Goal: Obtain resource: Obtain resource

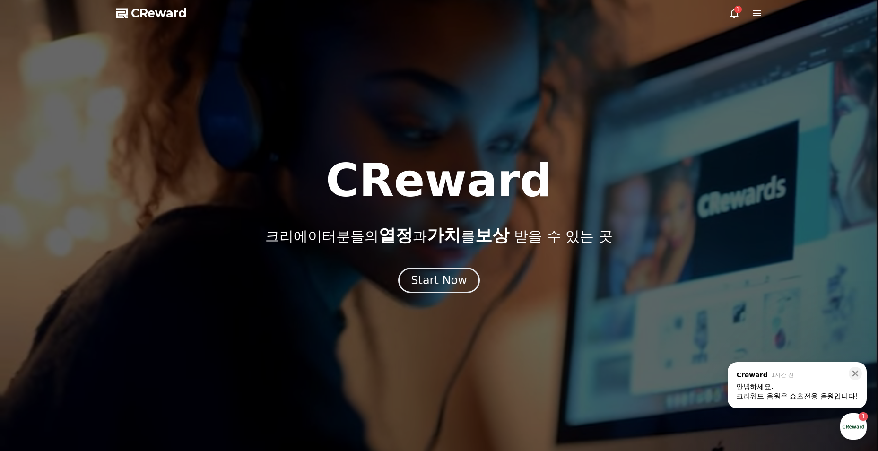
click at [730, 16] on icon at bounding box center [734, 14] width 9 height 10
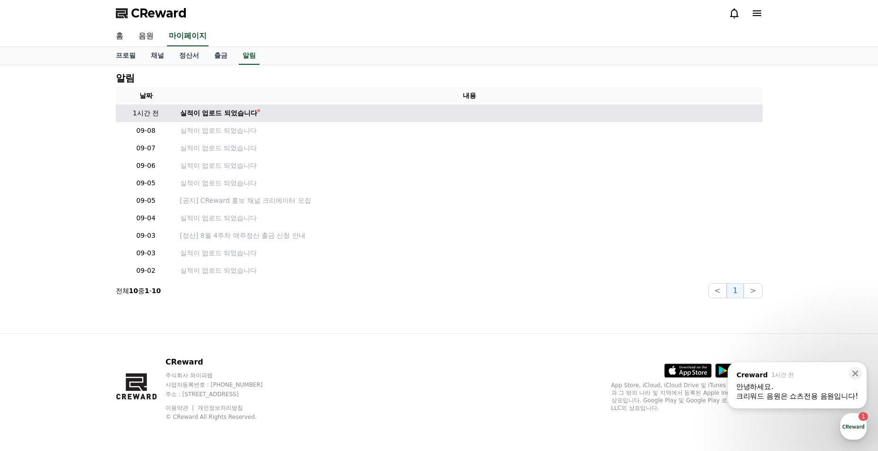
click at [212, 107] on td "실적이 업로드 되었습니다" at bounding box center [469, 112] width 586 height 17
click at [220, 114] on div "실적이 업로드 되었습니다" at bounding box center [218, 113] width 77 height 10
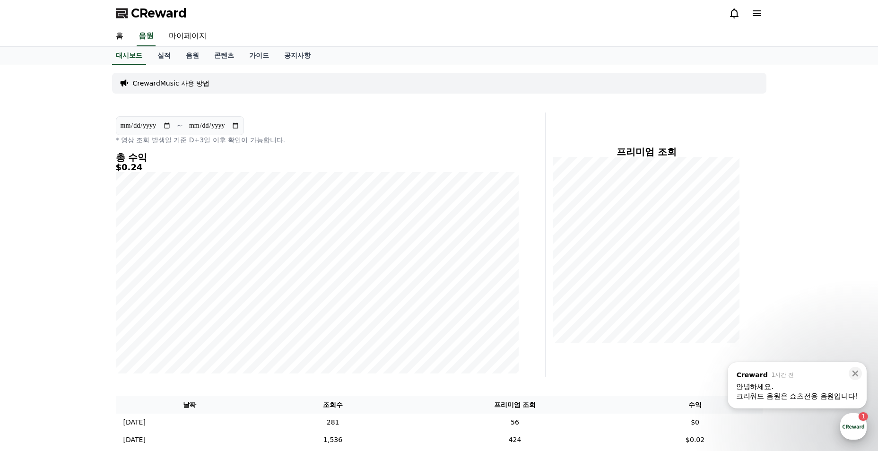
click at [861, 424] on div "button" at bounding box center [853, 426] width 26 height 26
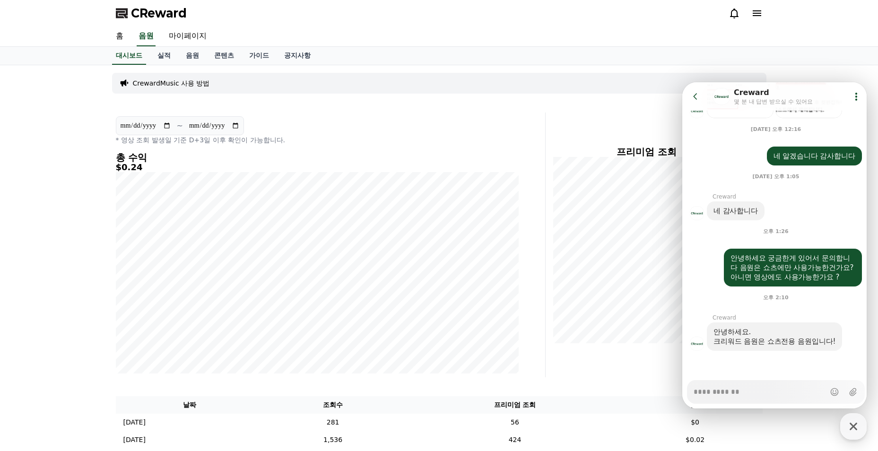
click at [744, 390] on textarea "Messenger Input Textarea" at bounding box center [758, 388] width 131 height 16
type textarea "*"
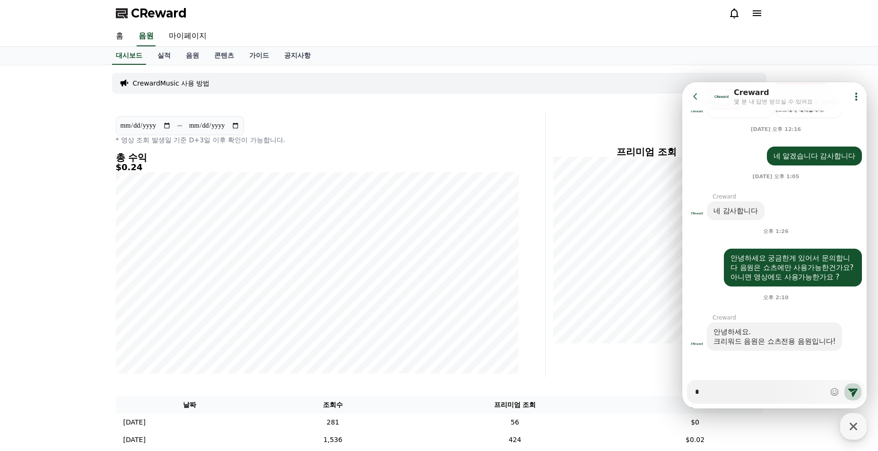
type textarea "*"
type textarea "***"
type textarea "*"
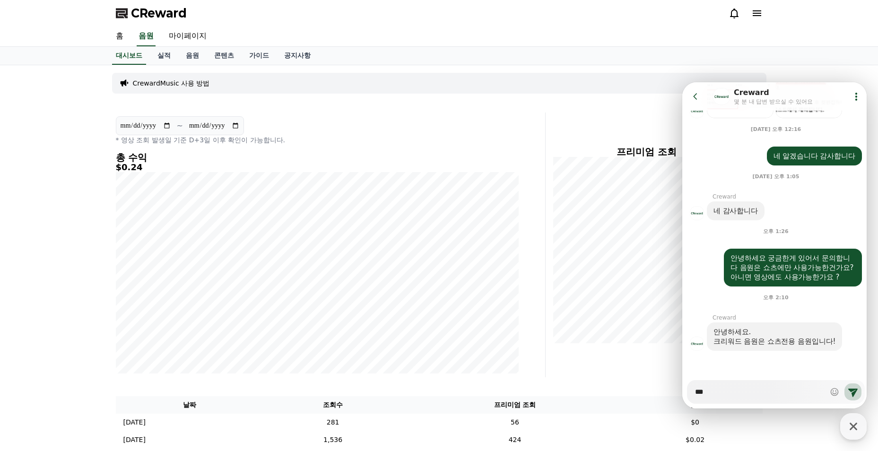
type textarea "***"
type textarea "*"
type textarea "***"
type textarea "*"
type textarea "****"
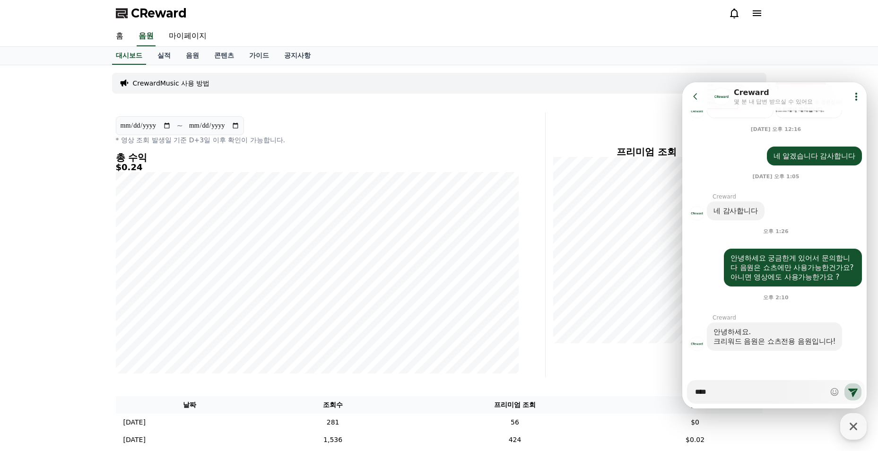
type textarea "*"
type textarea "****"
type textarea "*"
type textarea "*****"
type textarea "*"
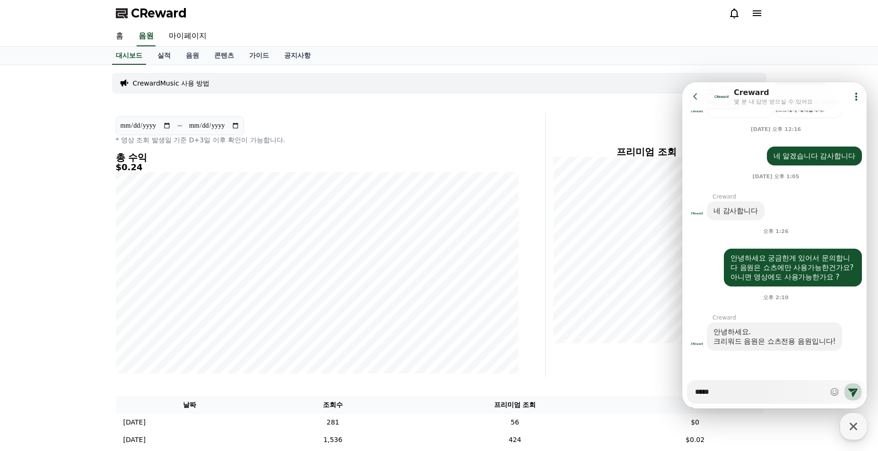
type textarea "*****"
type textarea "*"
type textarea "******"
type textarea "*"
type textarea "******"
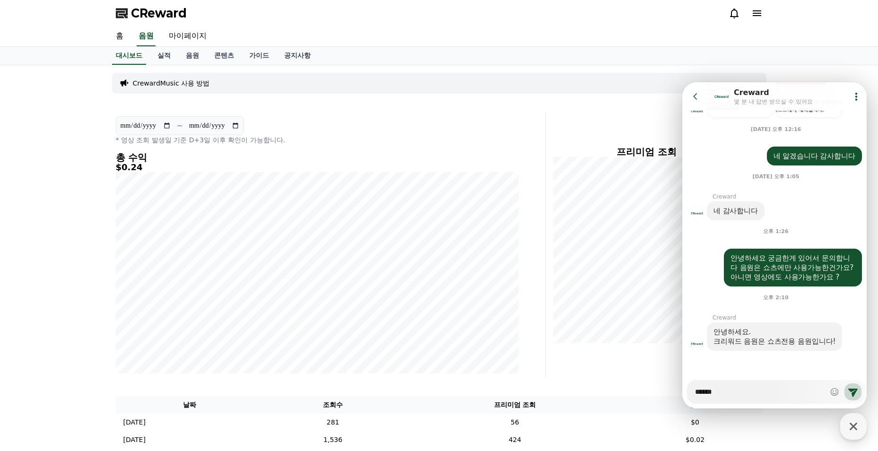
type textarea "*"
type textarea "******"
type textarea "*"
type textarea "*******"
type textarea "*"
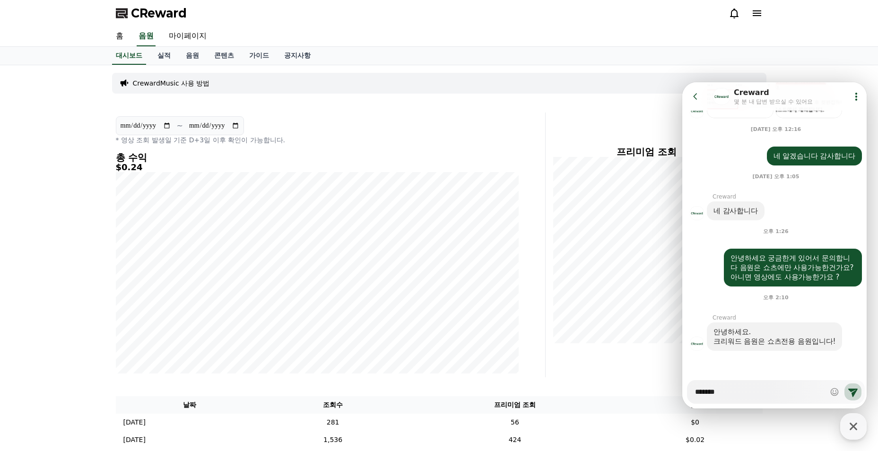
type textarea "*******"
type textarea "*"
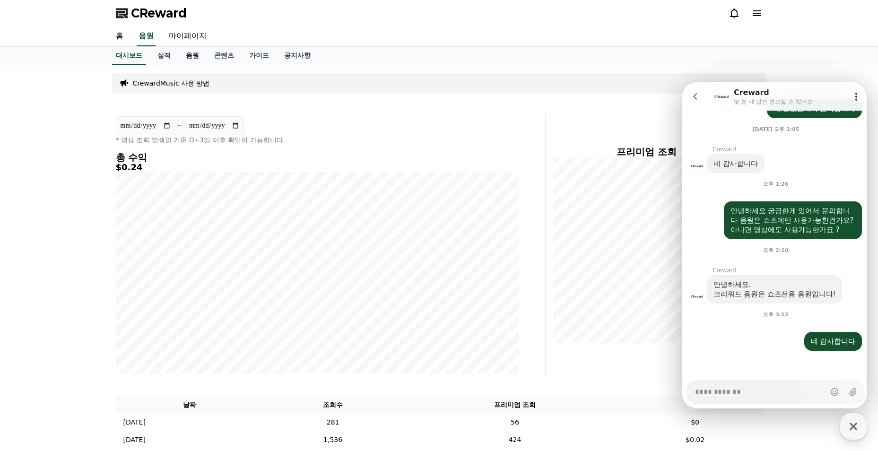
click at [185, 56] on link "음원" at bounding box center [192, 56] width 28 height 18
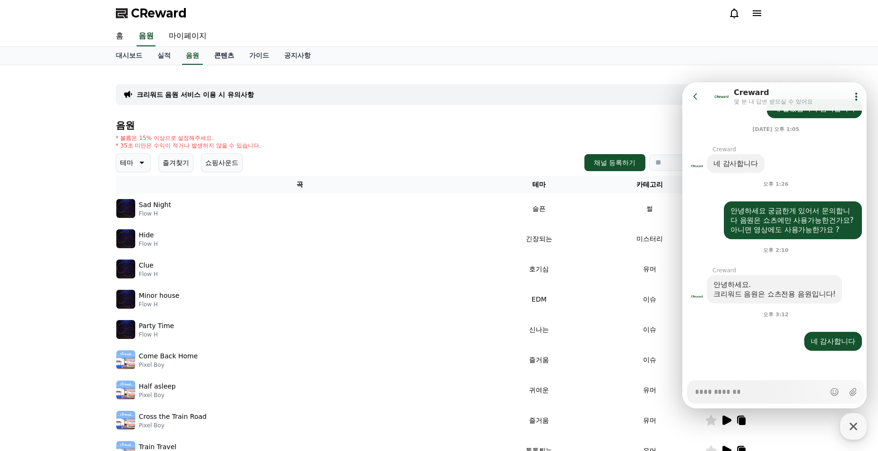
click at [222, 53] on link "콘텐츠" at bounding box center [223, 56] width 35 height 18
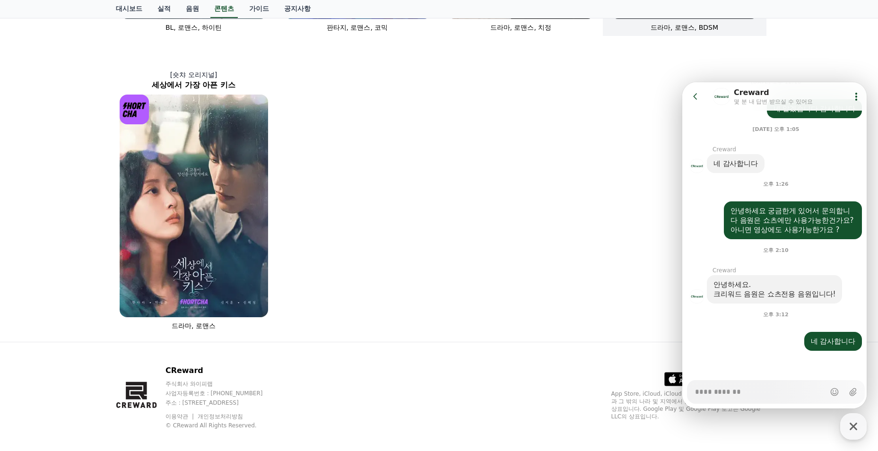
scroll to position [473, 0]
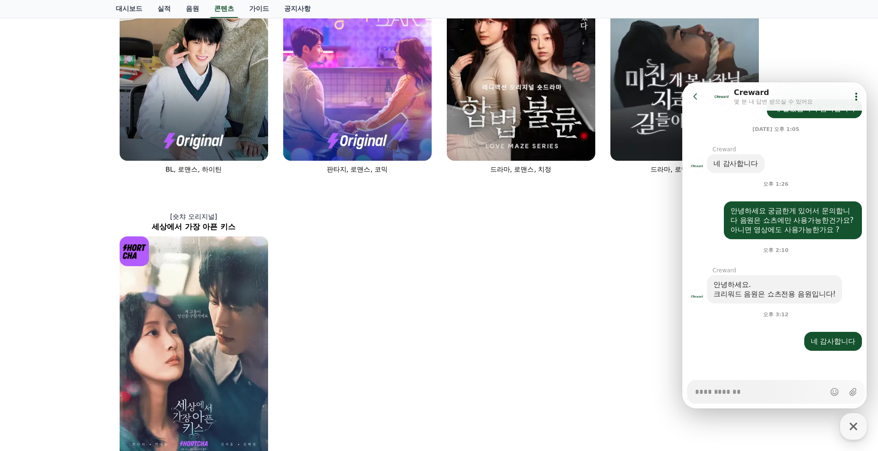
click at [815, 58] on div "[숏챠] 조상신과 시댁을 묵사발 냈습니다 로맨스, 현대물, 치정극 [숏챠 오리지널] 상간녀에게 빙의되었습니다 로맨스 [숏챠 오리지널] 내 남편…" at bounding box center [439, 38] width 878 height 891
click at [690, 96] on button "Go to previous page" at bounding box center [699, 96] width 25 height 19
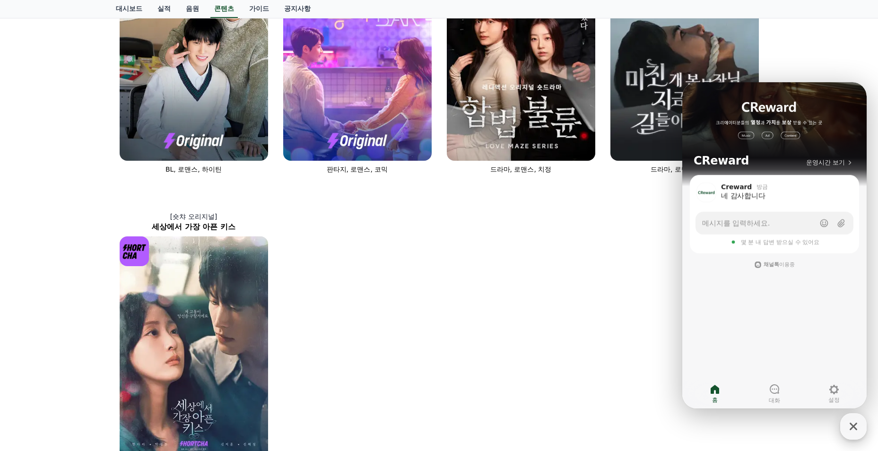
click at [855, 428] on icon "button" at bounding box center [853, 426] width 8 height 8
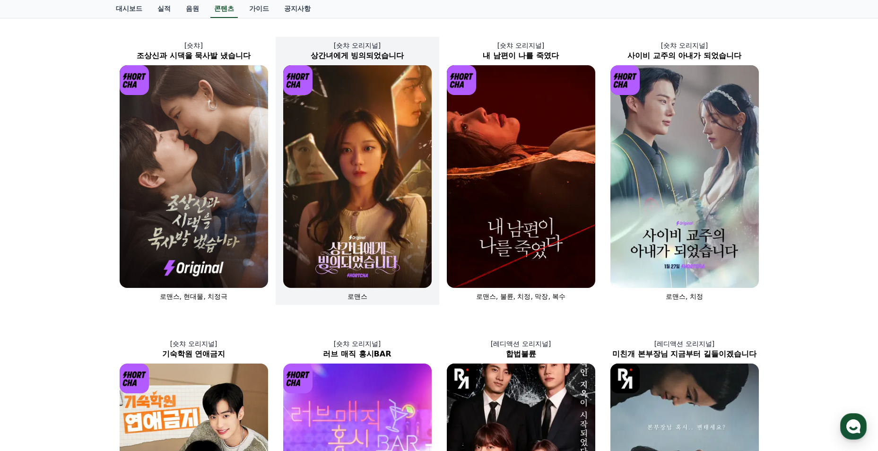
scroll to position [0, 0]
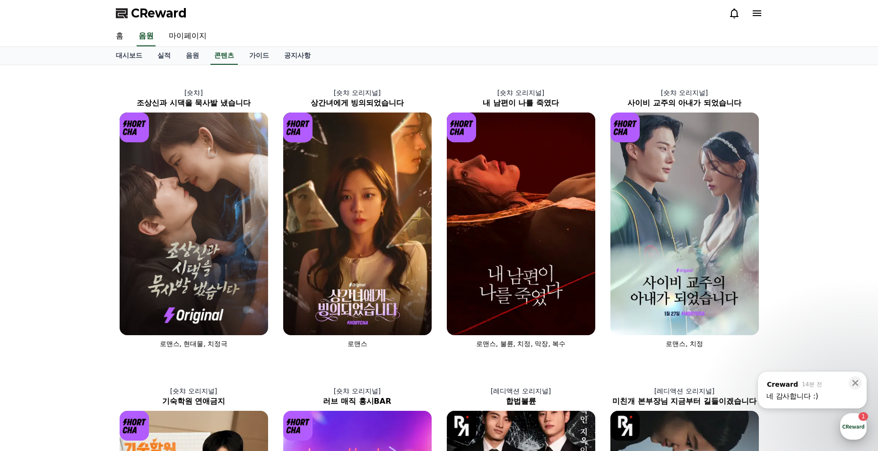
click at [852, 423] on div "button" at bounding box center [853, 426] width 26 height 26
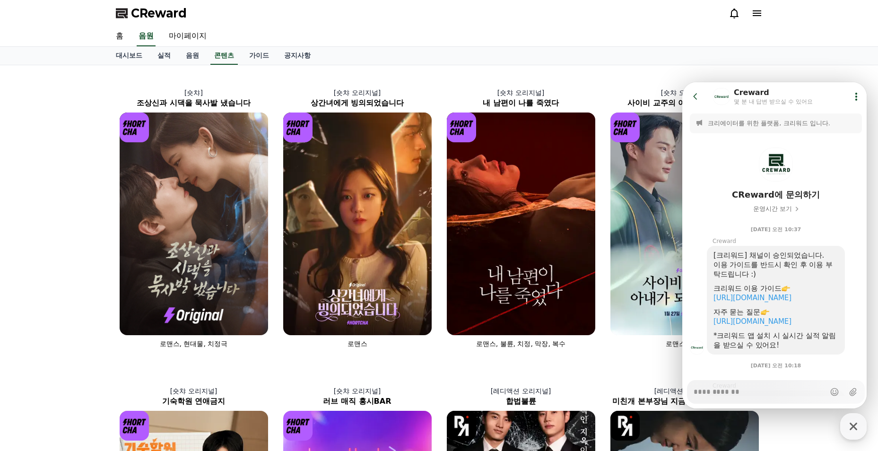
scroll to position [499, 0]
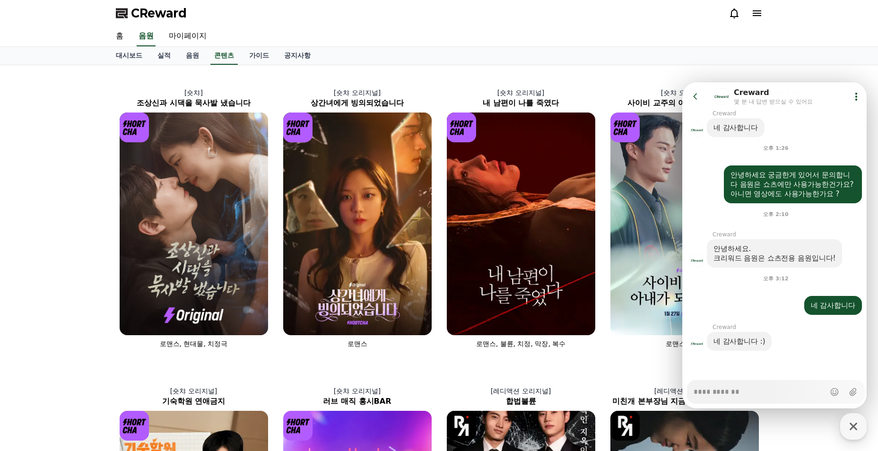
click at [502, 36] on div "홈 음원 마이페이지" at bounding box center [439, 36] width 662 height 20
type textarea "*"
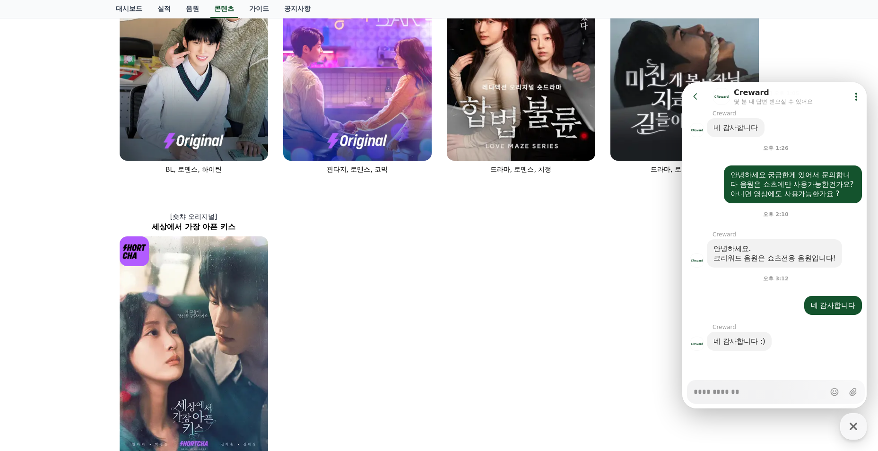
scroll to position [425, 0]
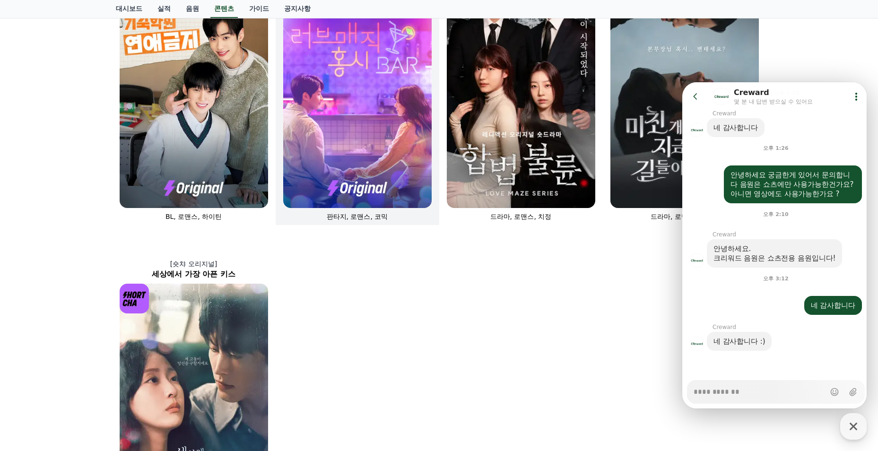
click at [354, 213] on span "판타지, 로맨스, 코믹" at bounding box center [357, 217] width 61 height 8
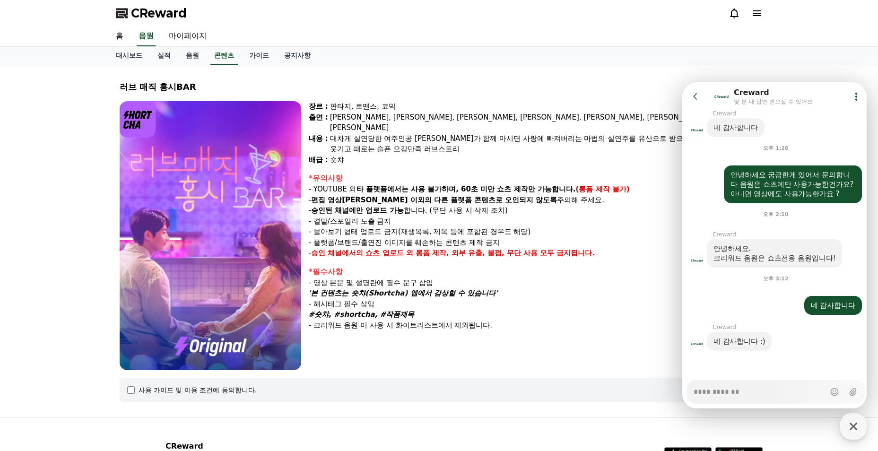
select select
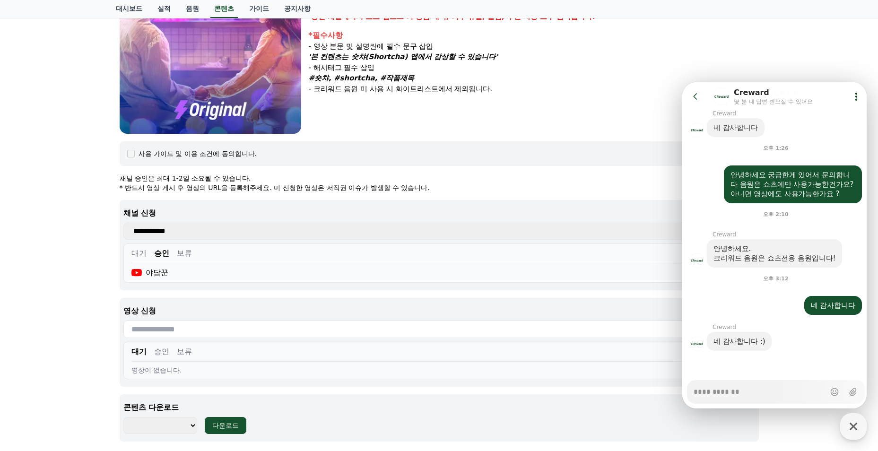
scroll to position [284, 0]
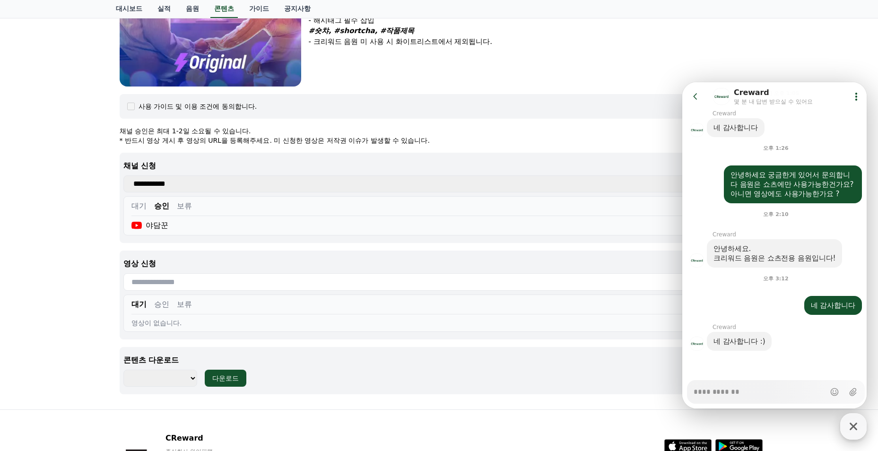
click at [854, 425] on icon "button" at bounding box center [853, 426] width 8 height 8
type textarea "*"
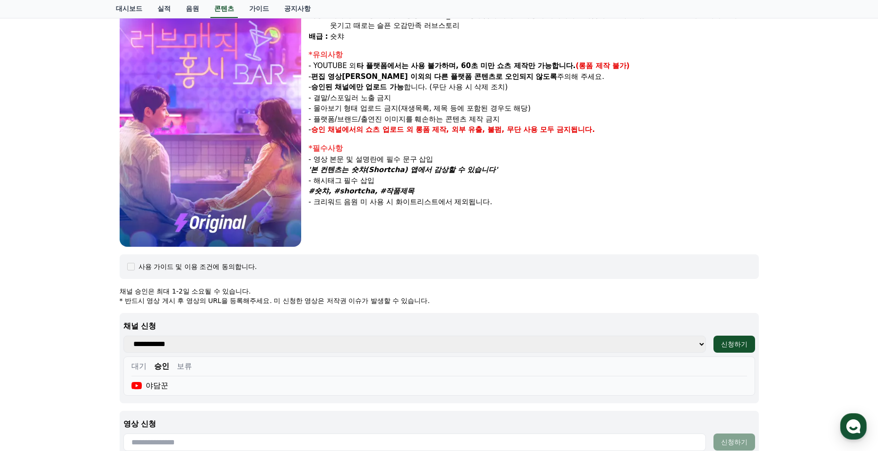
scroll to position [76, 0]
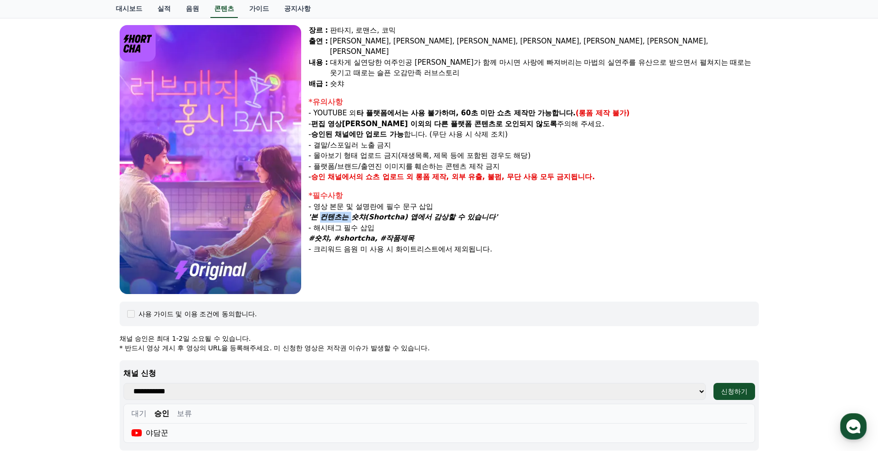
drag, startPoint x: 319, startPoint y: 207, endPoint x: 347, endPoint y: 208, distance: 27.4
click at [347, 213] on em "'본 컨텐츠는 숏챠(Shortcha) 앱에서 감상할 수 있습니다'" at bounding box center [403, 217] width 189 height 9
drag, startPoint x: 347, startPoint y: 208, endPoint x: 464, endPoint y: 289, distance: 142.2
click at [460, 294] on div "러브 매직 홍시BAR 장르 : 판타지, 로맨스, 코믹 출연 : [PERSON_NAME], [PERSON_NAME], [PERSON_NAME],…" at bounding box center [439, 303] width 646 height 612
click at [361, 244] on p "- 크리워드 음원 미 사용 시 화이트리스트에서 제외됩니다." at bounding box center [534, 249] width 450 height 11
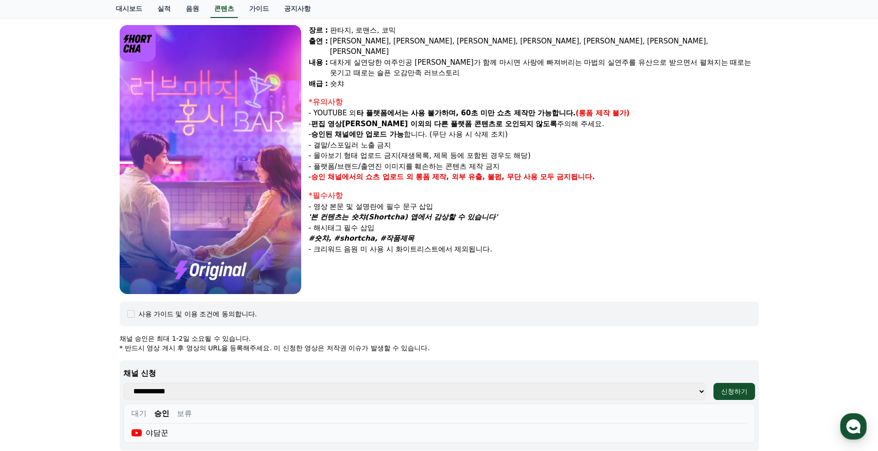
drag, startPoint x: 318, startPoint y: 207, endPoint x: 493, endPoint y: 208, distance: 174.8
click at [493, 213] on em "'본 컨텐츠는 숏챠(Shortcha) 앱에서 감상할 수 있습니다'" at bounding box center [403, 217] width 189 height 9
drag, startPoint x: 493, startPoint y: 208, endPoint x: 486, endPoint y: 208, distance: 6.6
copy em "본 컨텐츠는 숏챠(Shortcha) 앱에서 감상할 수 있습니다"
click at [189, 11] on link "음원" at bounding box center [192, 9] width 28 height 18
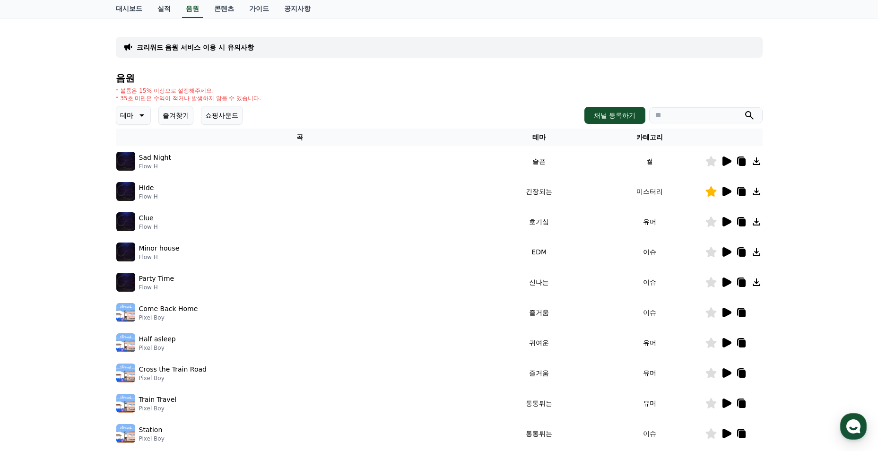
click at [174, 118] on button "즐겨찾기" at bounding box center [175, 115] width 35 height 19
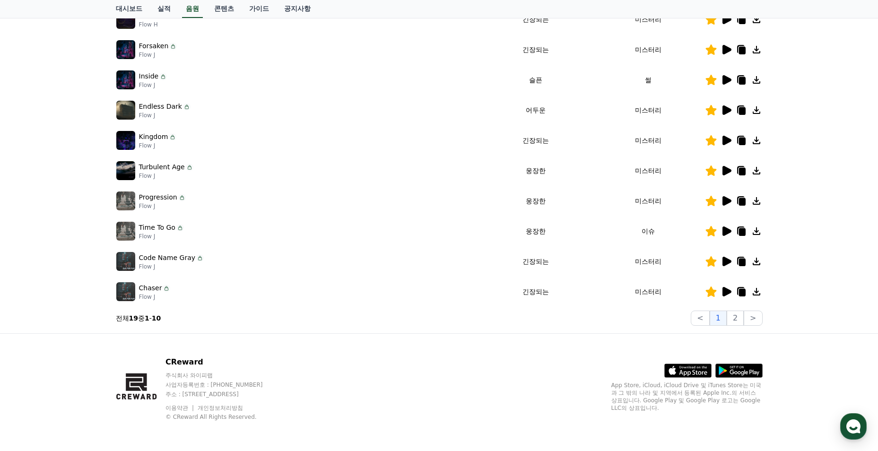
scroll to position [142, 0]
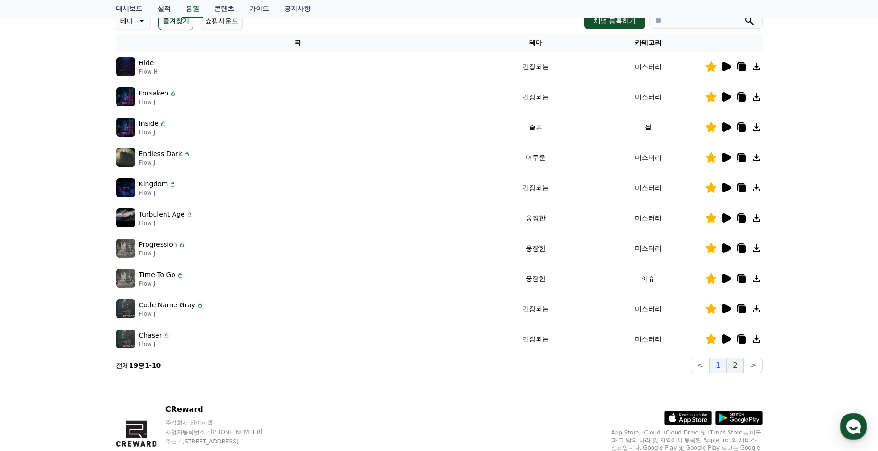
click at [743, 365] on button "2" at bounding box center [734, 365] width 17 height 15
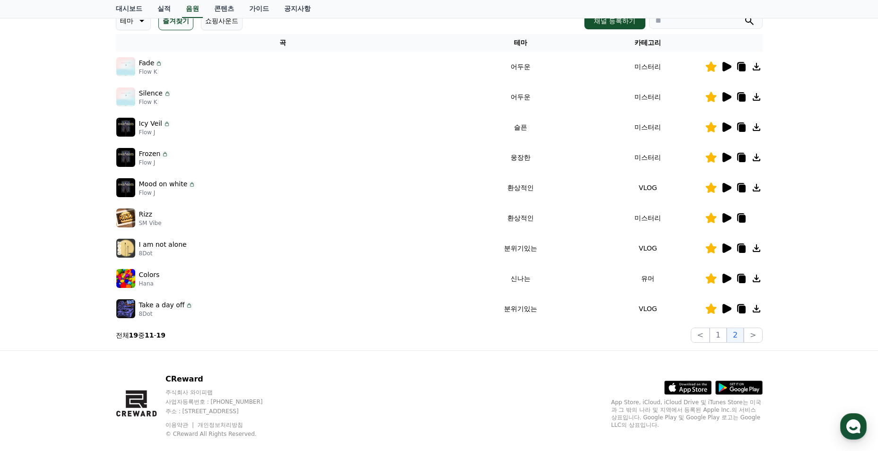
scroll to position [95, 0]
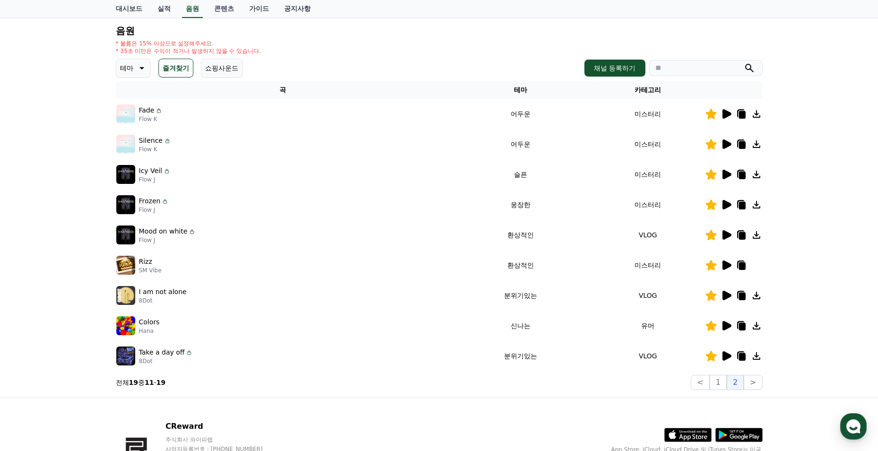
click at [745, 176] on icon at bounding box center [741, 176] width 7 height 8
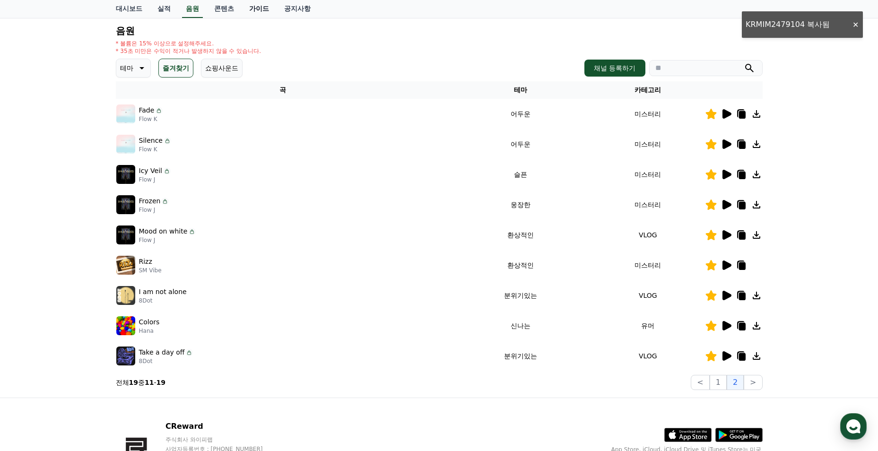
scroll to position [0, 0]
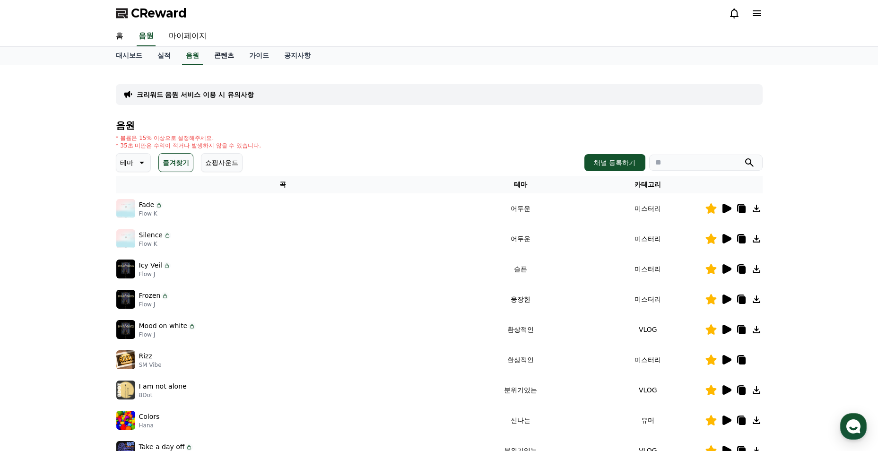
click at [226, 59] on link "콘텐츠" at bounding box center [223, 56] width 35 height 18
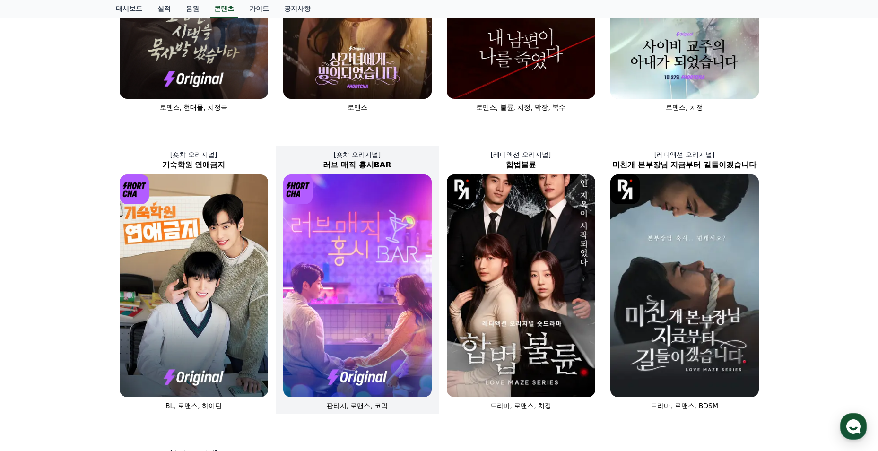
scroll to position [378, 0]
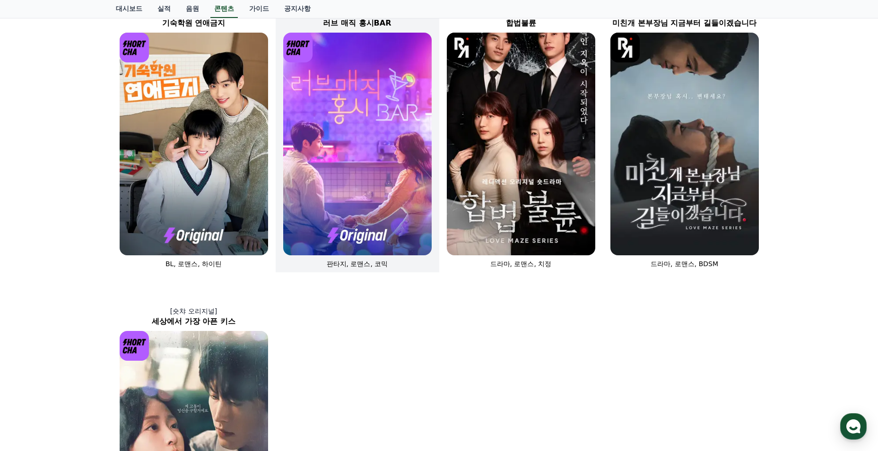
click at [345, 209] on img at bounding box center [357, 144] width 148 height 223
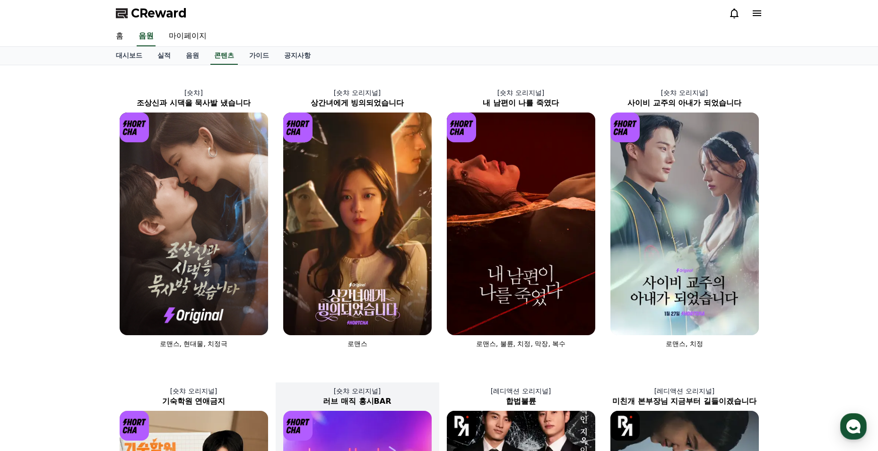
select select
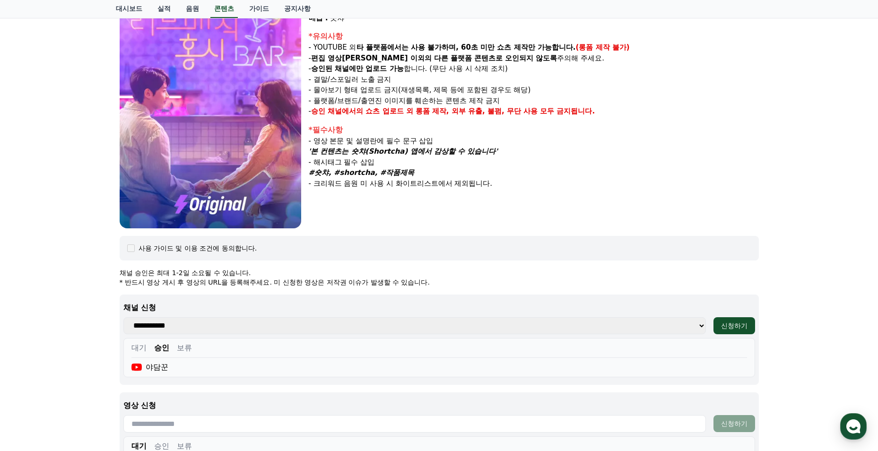
scroll to position [95, 0]
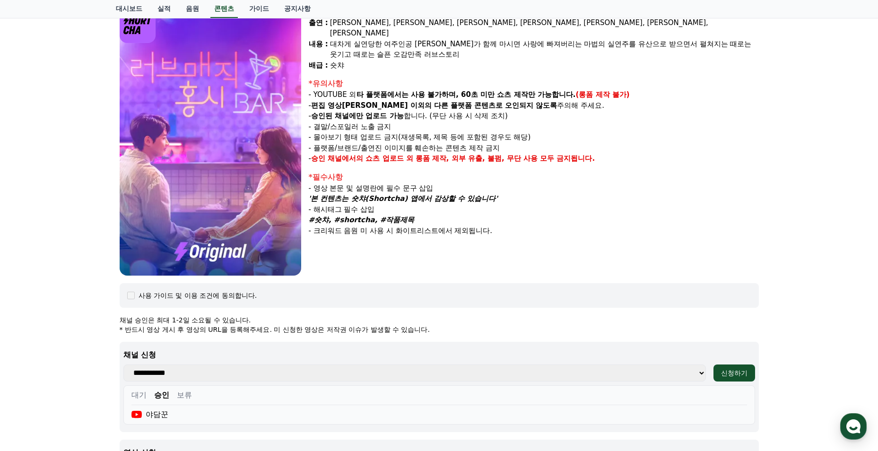
drag, startPoint x: 336, startPoint y: 189, endPoint x: 494, endPoint y: 187, distance: 158.8
click at [494, 194] on em "'본 컨텐츠는 숏챠(Shortcha) 앱에서 감상할 수 있습니다'" at bounding box center [403, 198] width 189 height 9
drag, startPoint x: 494, startPoint y: 187, endPoint x: 479, endPoint y: 193, distance: 16.8
copy em "본 컨텐츠는 숏챠(Shortcha) 앱에서 감상할 수 있습니다'"
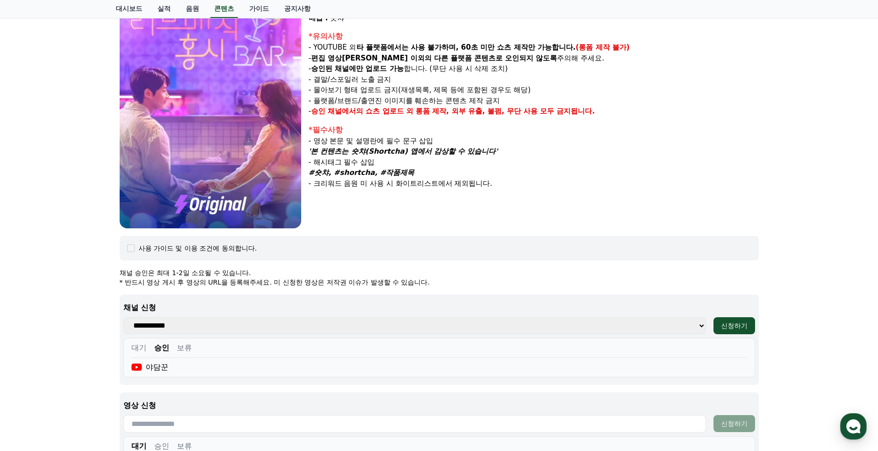
scroll to position [47, 0]
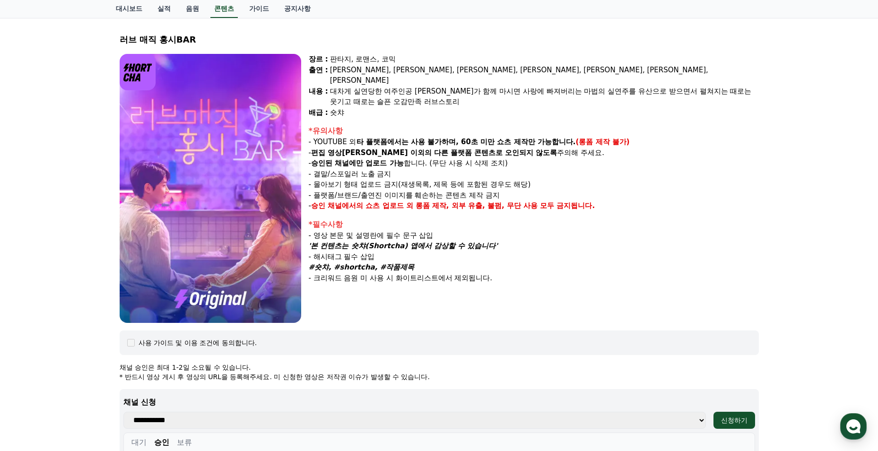
click at [331, 273] on p "- 크리워드 음원 미 사용 시 화이트리스트에서 제외됩니다." at bounding box center [534, 278] width 450 height 11
type textarea "*"
drag, startPoint x: 317, startPoint y: 236, endPoint x: 493, endPoint y: 236, distance: 176.7
click at [493, 241] on em "'본 컨텐츠는 숏챠(Shortcha) 앱에서 감상할 수 있습니다'" at bounding box center [403, 245] width 189 height 9
drag, startPoint x: 493, startPoint y: 236, endPoint x: 487, endPoint y: 236, distance: 6.6
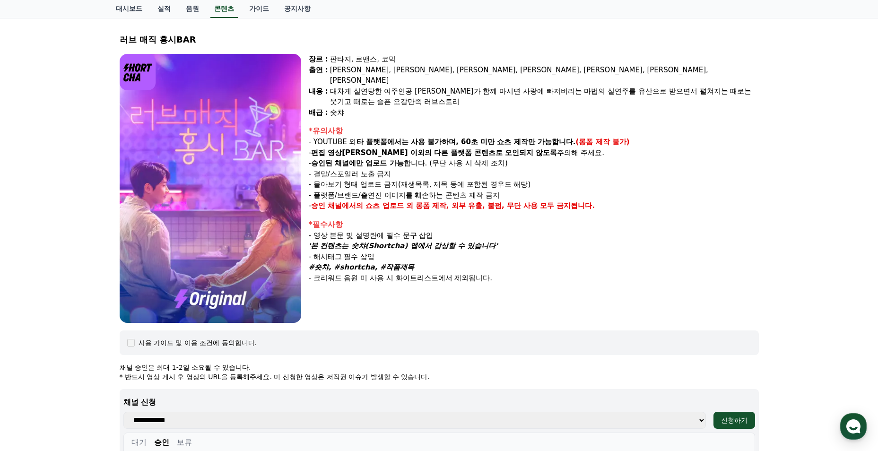
copy em "본 컨텐츠는 숏챠(Shortcha) 앱에서 감상할 수 있습니다"
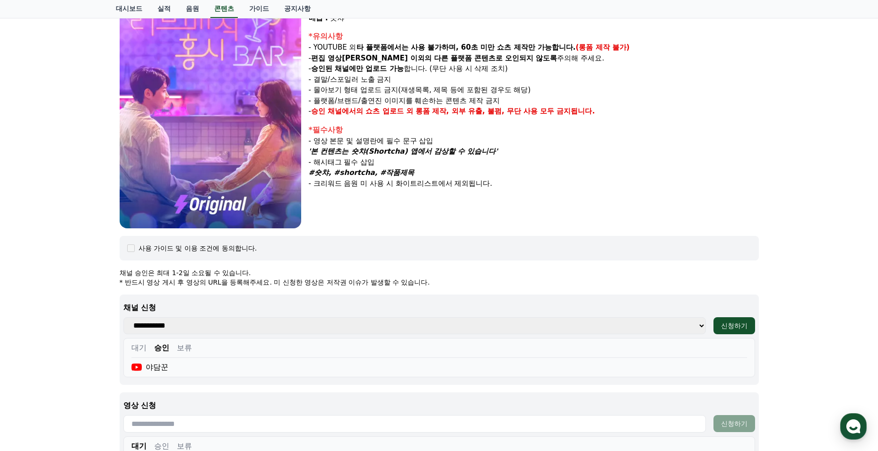
scroll to position [331, 0]
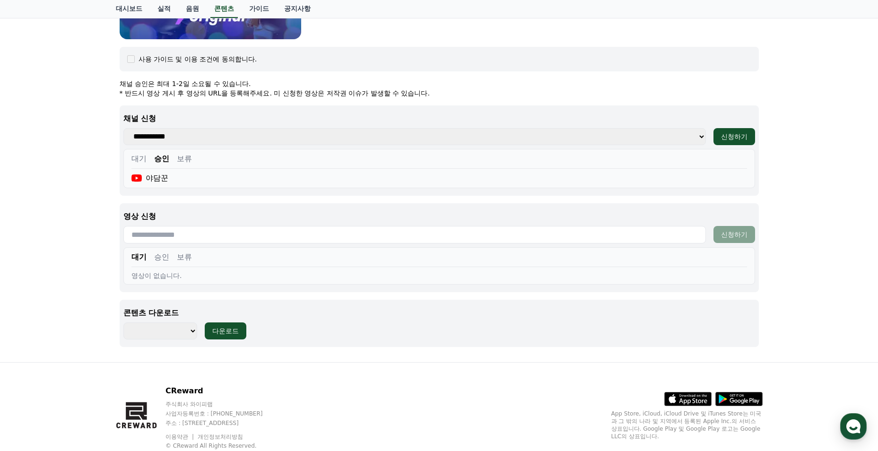
click at [248, 227] on input "text" at bounding box center [414, 234] width 582 height 17
paste input "**********"
type input "**********"
click at [734, 232] on div "신청하기" at bounding box center [734, 234] width 26 height 9
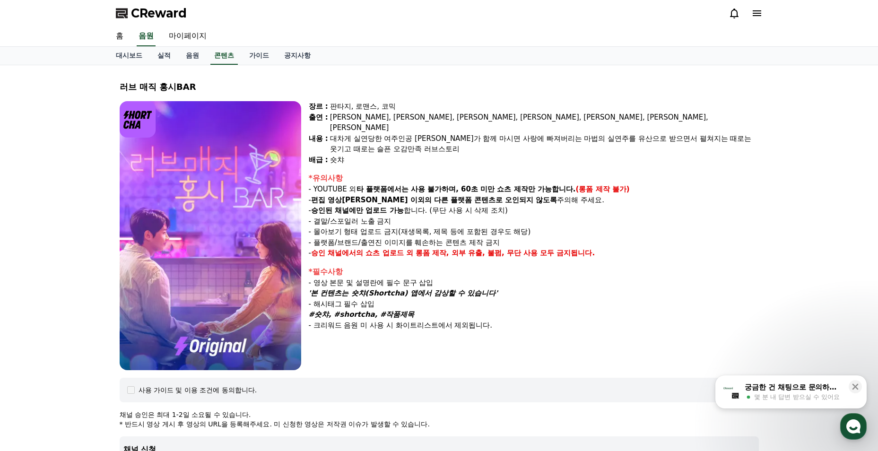
select select
